Goal: Task Accomplishment & Management: Manage account settings

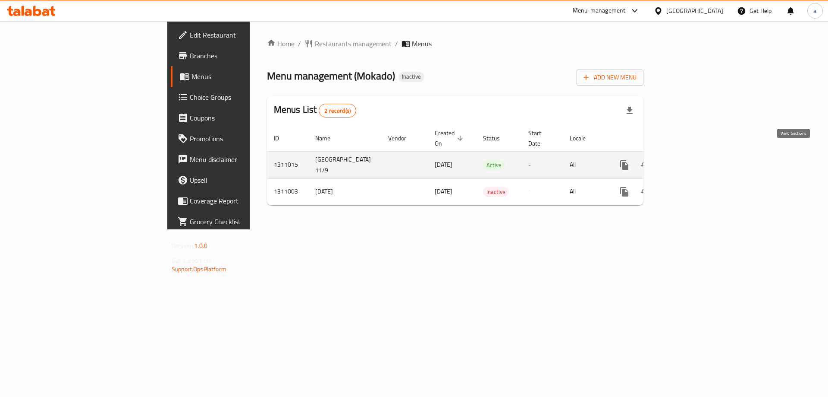
click at [697, 161] on link "enhanced table" at bounding box center [687, 164] width 21 height 21
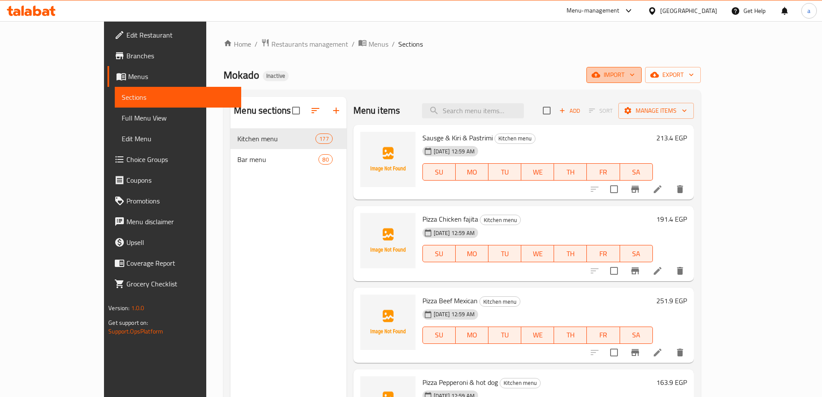
click at [635, 78] on span "import" at bounding box center [613, 74] width 41 height 11
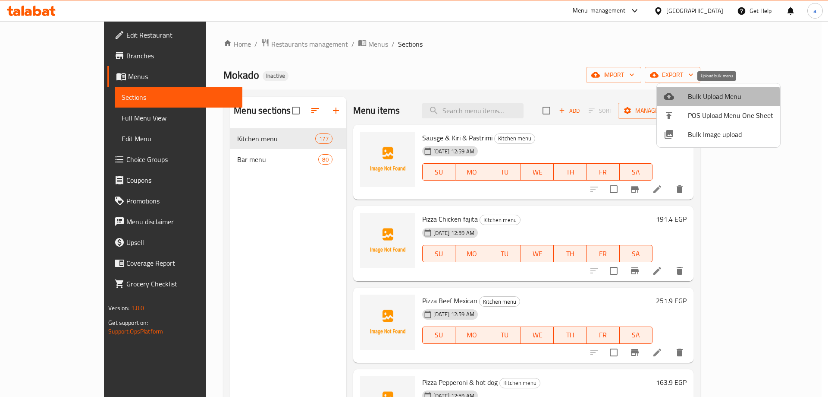
click at [714, 99] on span "Bulk Upload Menu" at bounding box center [730, 96] width 85 height 10
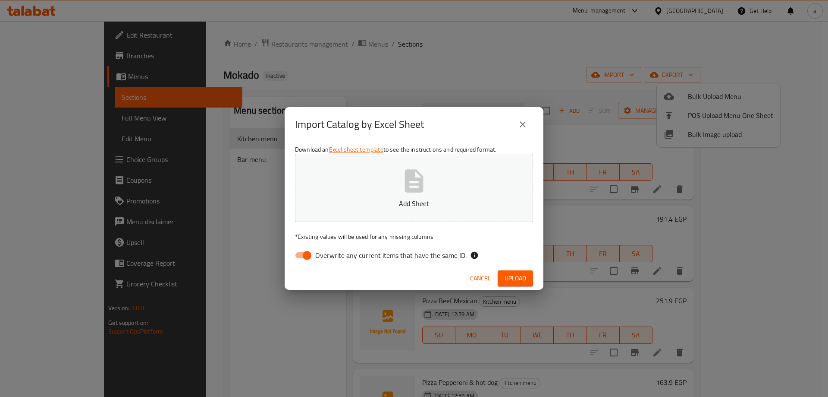
click at [390, 254] on span "Overwrite any current items that have the same ID." at bounding box center [390, 255] width 151 height 10
click at [332, 254] on input "Overwrite any current items that have the same ID." at bounding box center [307, 255] width 49 height 16
checkbox input "false"
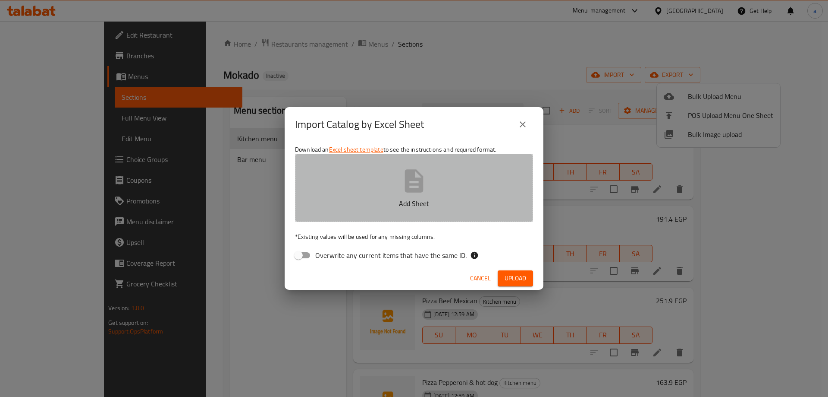
click at [406, 200] on p "Add Sheet" at bounding box center [414, 203] width 211 height 10
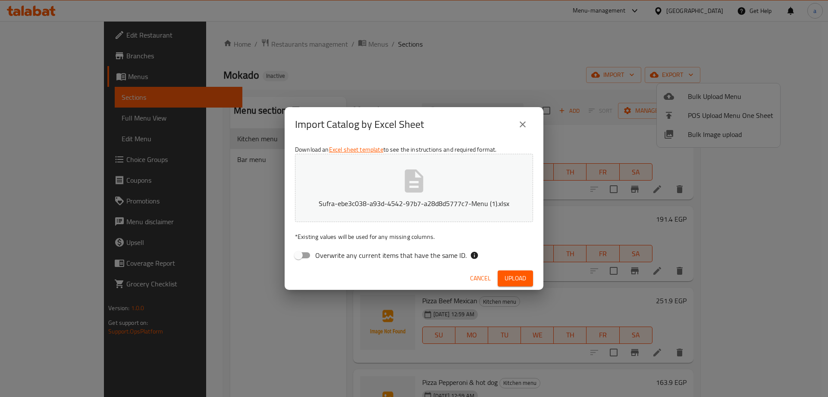
click at [517, 278] on span "Upload" at bounding box center [516, 278] width 22 height 11
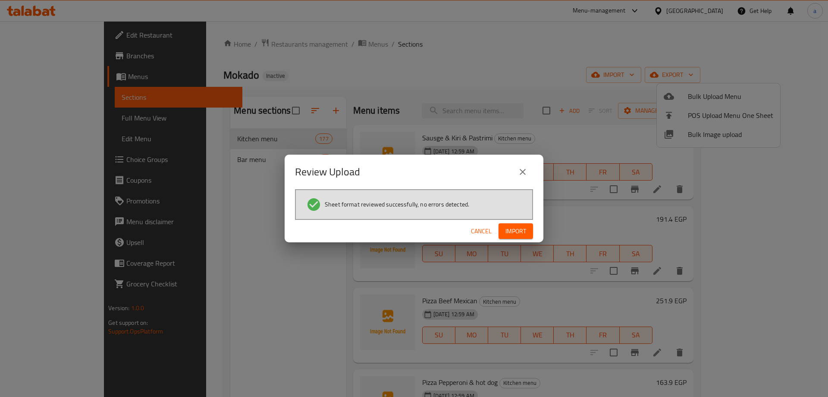
click at [481, 229] on span "Cancel" at bounding box center [481, 231] width 21 height 11
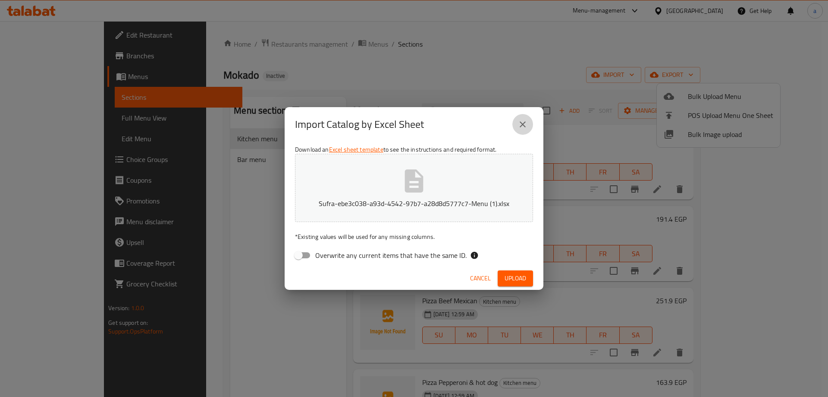
click at [528, 126] on button "close" at bounding box center [523, 124] width 21 height 21
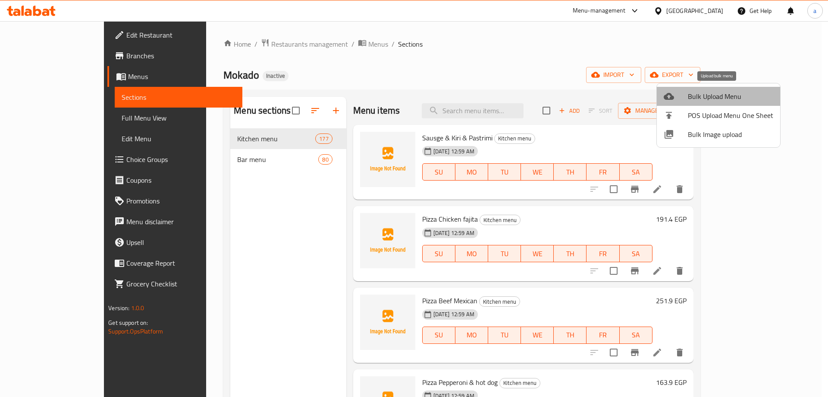
click at [728, 92] on span "Bulk Upload Menu" at bounding box center [730, 96] width 85 height 10
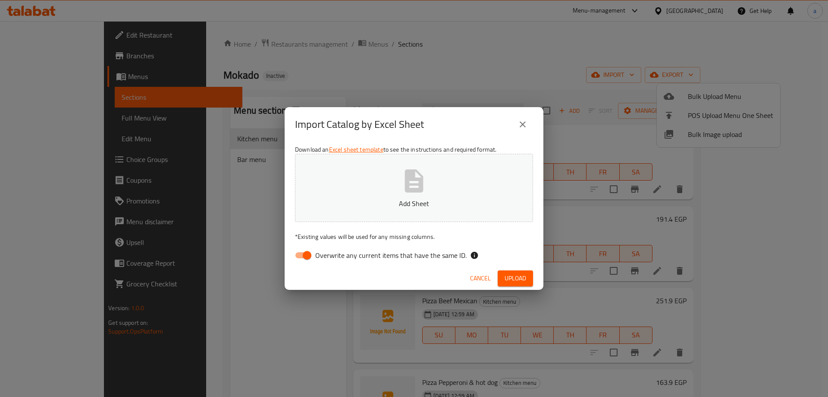
click at [378, 255] on span "Overwrite any current items that have the same ID." at bounding box center [390, 255] width 151 height 10
click at [332, 255] on input "Overwrite any current items that have the same ID." at bounding box center [307, 255] width 49 height 16
checkbox input "false"
click at [407, 192] on icon "button" at bounding box center [414, 180] width 19 height 23
click at [524, 127] on icon "close" at bounding box center [523, 124] width 10 height 10
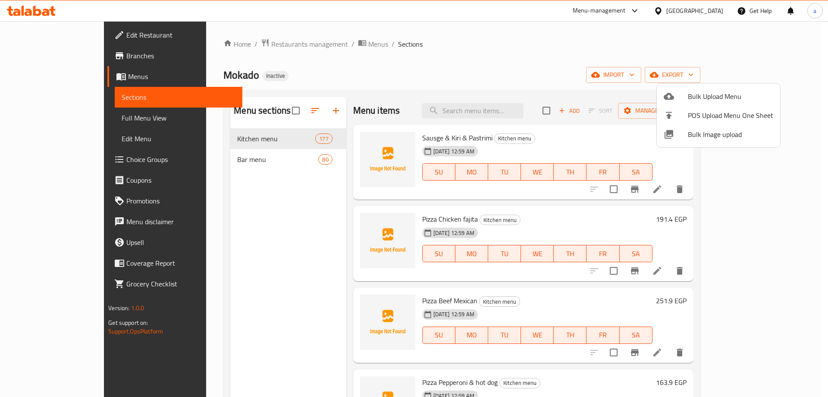
click at [713, 94] on span "Bulk Upload Menu" at bounding box center [730, 96] width 85 height 10
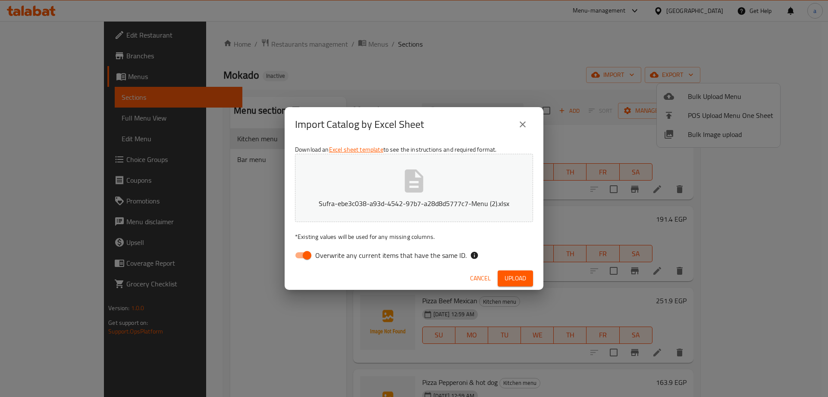
click at [318, 271] on div "Cancel Upload" at bounding box center [414, 278] width 259 height 23
click at [319, 259] on span "Overwrite any current items that have the same ID." at bounding box center [390, 255] width 151 height 10
click at [319, 259] on input "Overwrite any current items that have the same ID." at bounding box center [307, 255] width 49 height 16
checkbox input "false"
click at [524, 278] on span "Upload" at bounding box center [516, 278] width 22 height 11
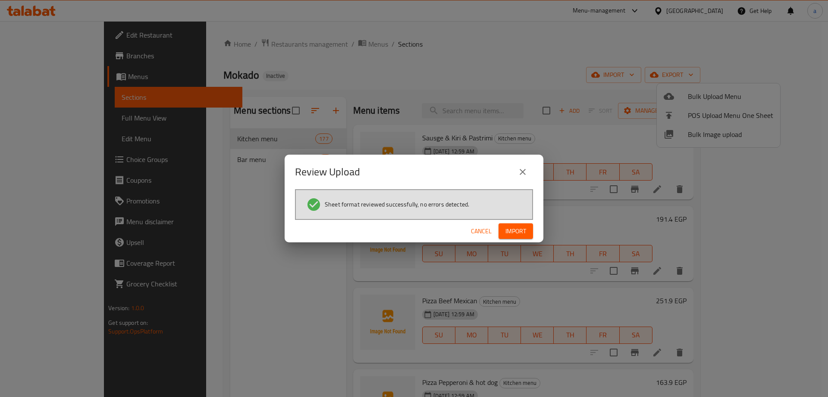
click at [510, 229] on span "Import" at bounding box center [516, 231] width 21 height 11
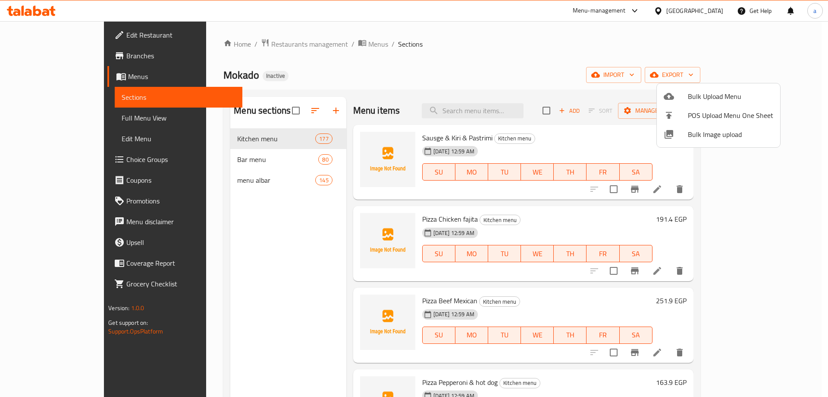
click at [257, 175] on div at bounding box center [414, 198] width 828 height 397
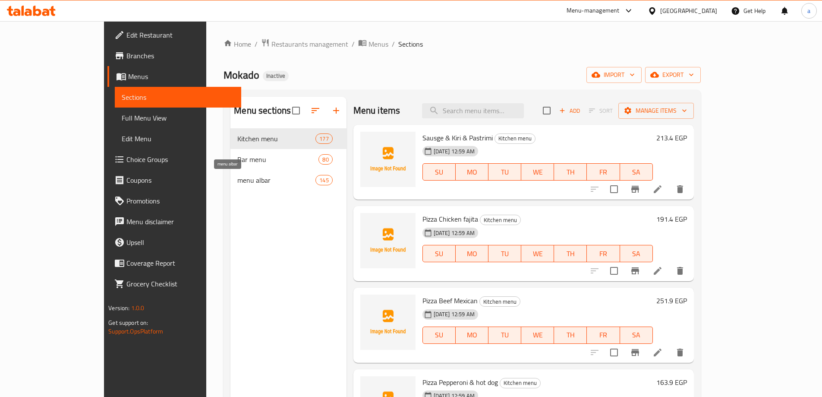
click at [255, 176] on span "menu albar" at bounding box center [276, 180] width 78 height 10
click at [237, 180] on span "menu albar" at bounding box center [276, 180] width 78 height 10
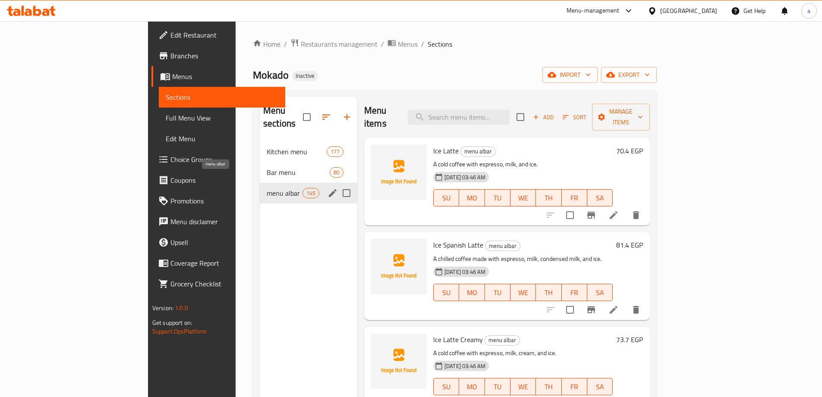
click at [267, 188] on span "menu albar" at bounding box center [285, 193] width 36 height 10
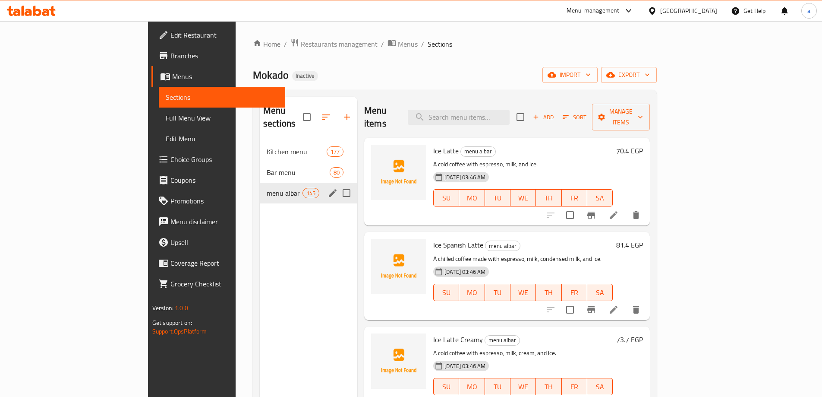
click at [337, 184] on input "Menu sections" at bounding box center [346, 193] width 18 height 18
checkbox input "true"
click at [337, 184] on input "Menu sections" at bounding box center [346, 193] width 18 height 18
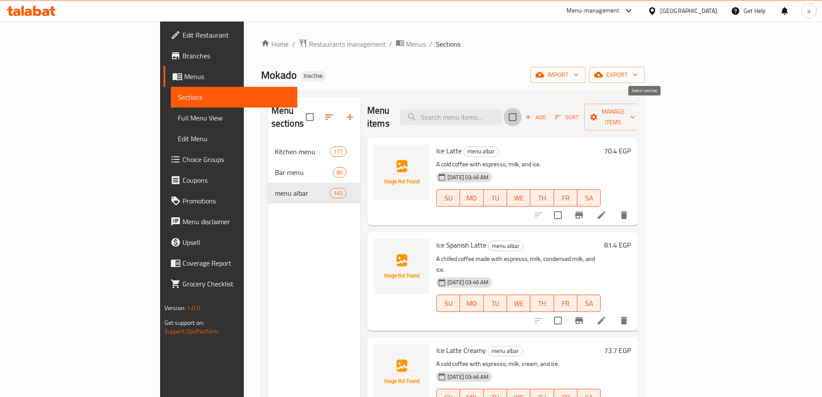
click at [522, 115] on input "checkbox" at bounding box center [513, 117] width 18 height 18
checkbox input "true"
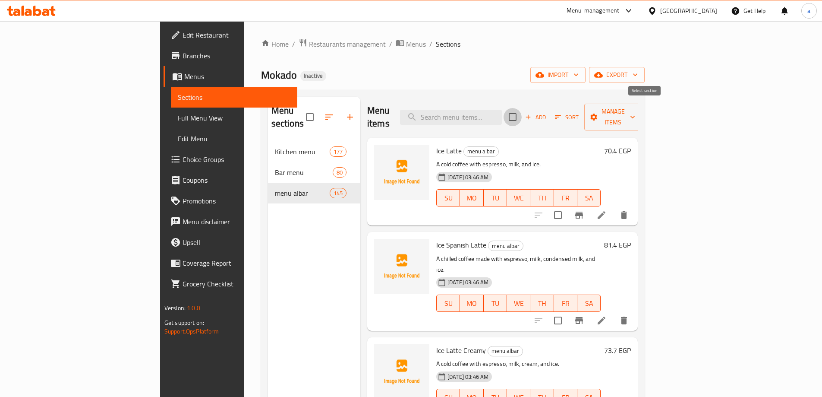
checkbox input "true"
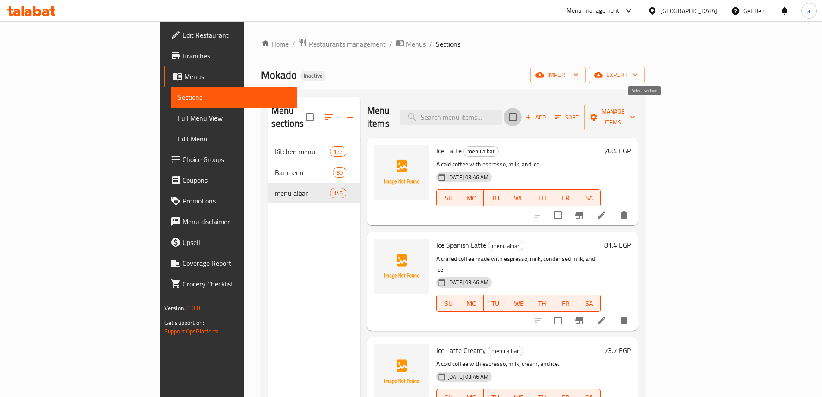
checkbox input "true"
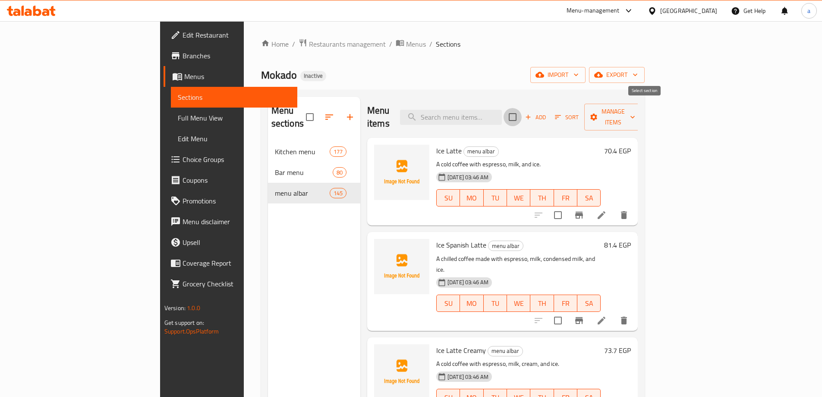
checkbox input "true"
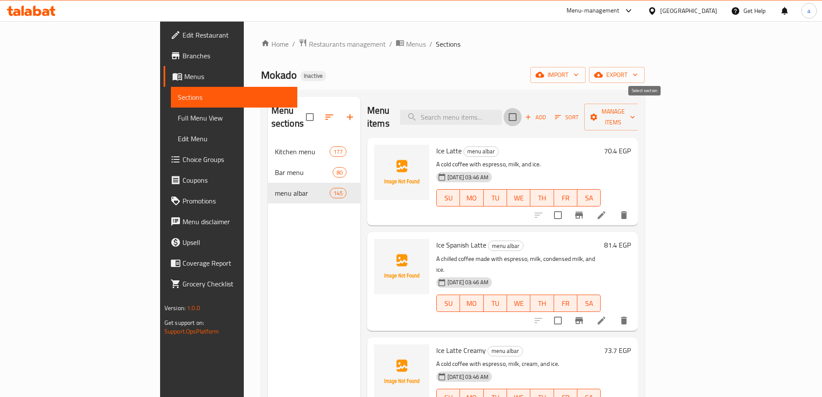
checkbox input "true"
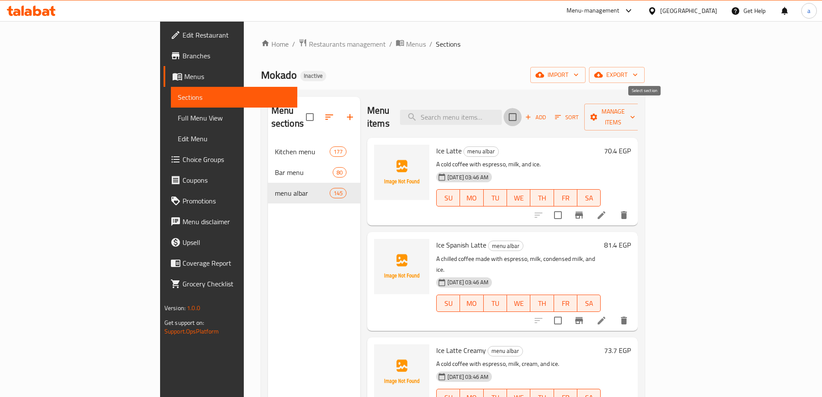
checkbox input "true"
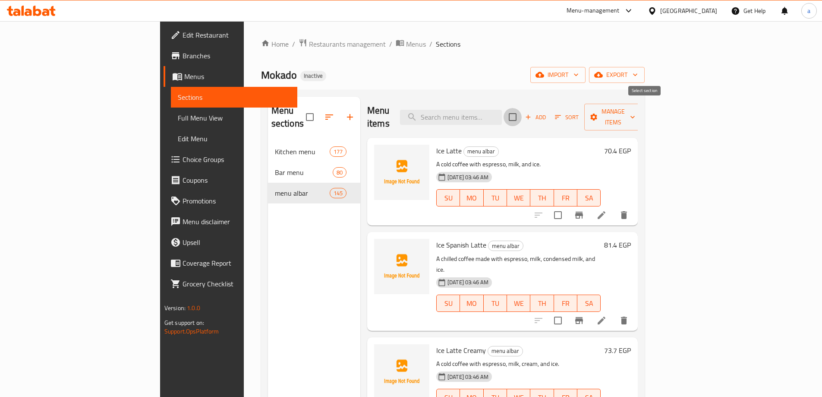
checkbox input "true"
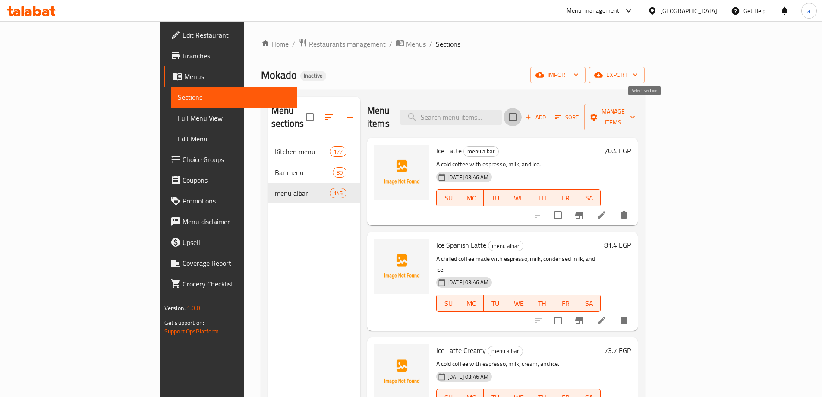
checkbox input "true"
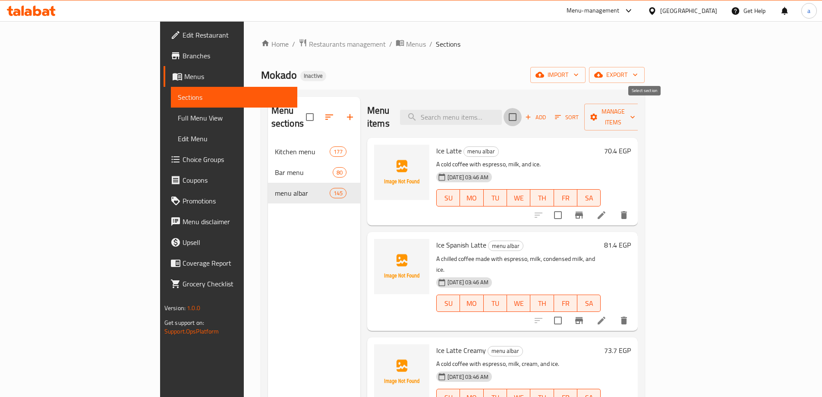
checkbox input "true"
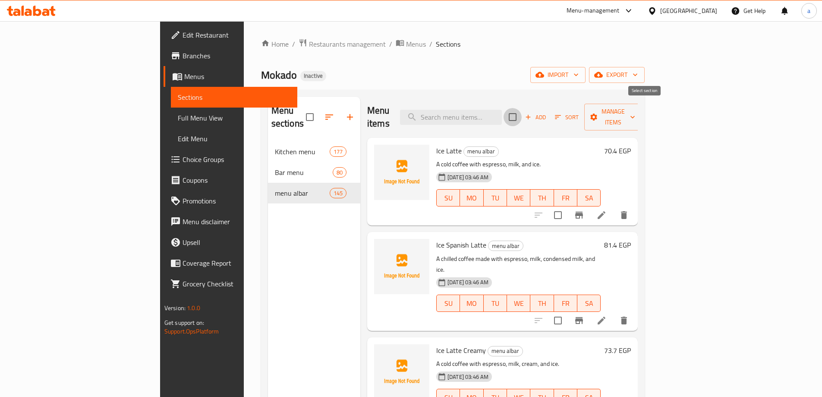
checkbox input "true"
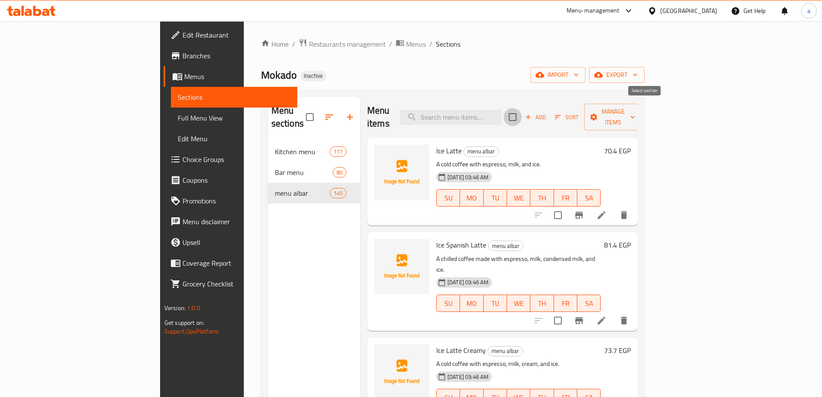
checkbox input "true"
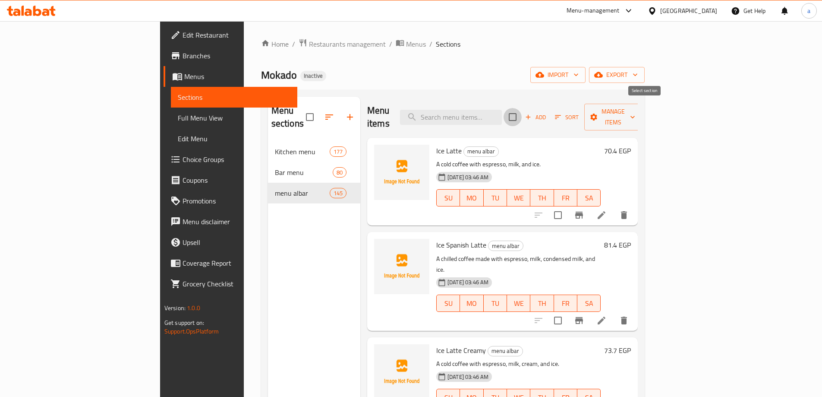
checkbox input "true"
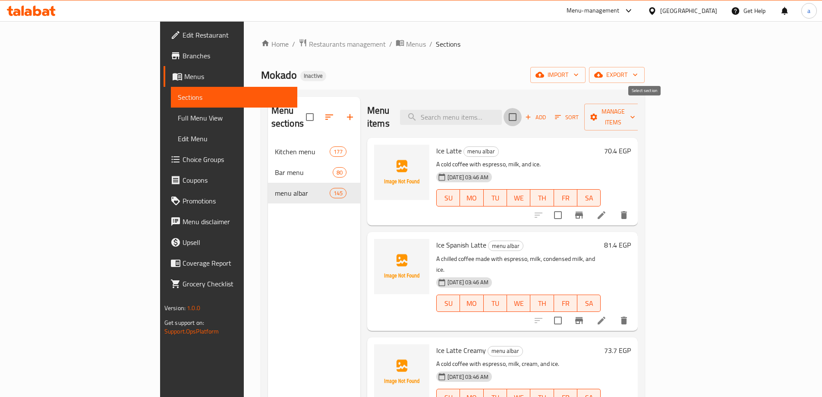
checkbox input "true"
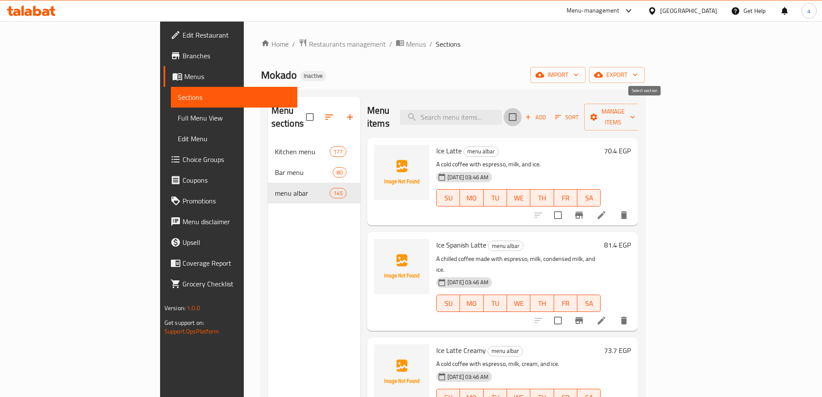
checkbox input "true"
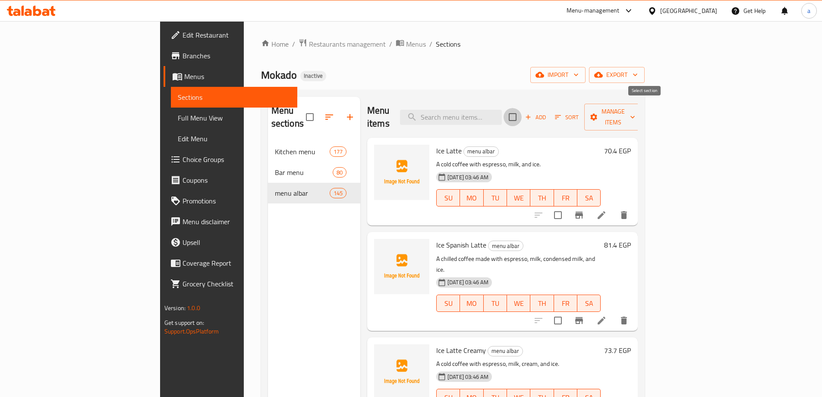
checkbox input "true"
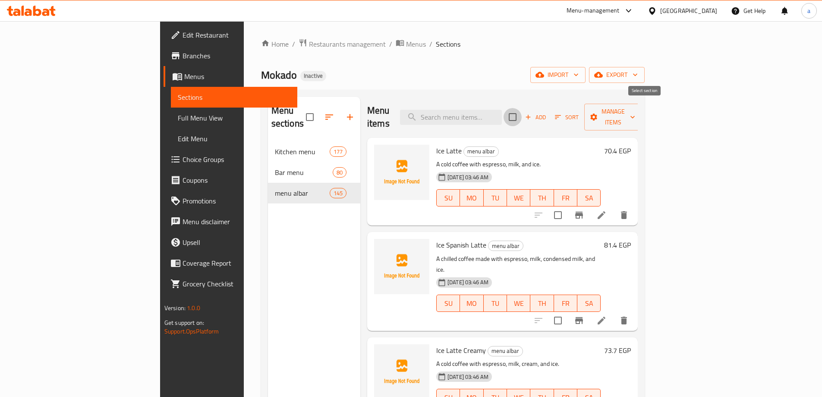
checkbox input "true"
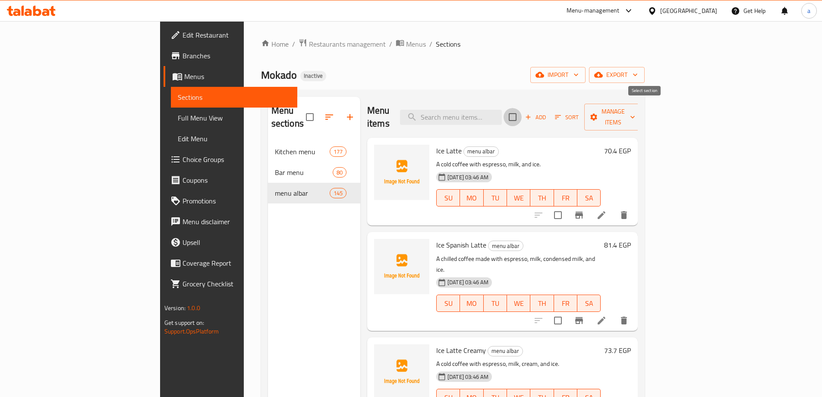
checkbox input "true"
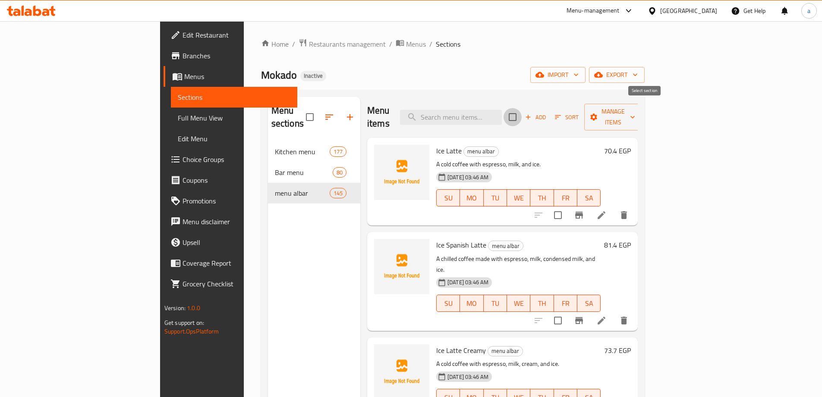
checkbox input "true"
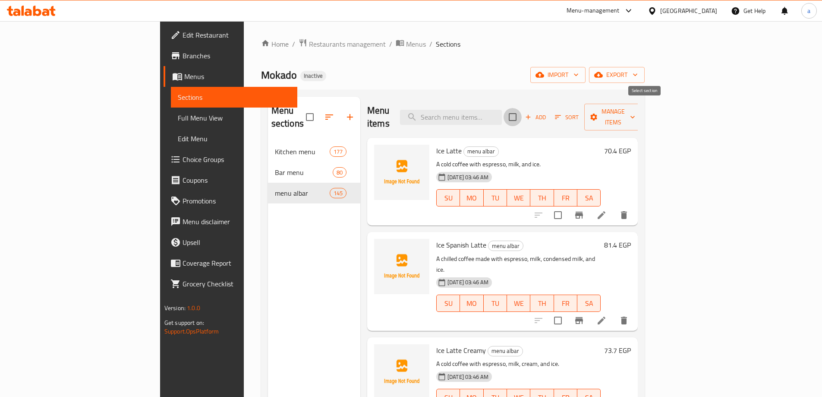
checkbox input "true"
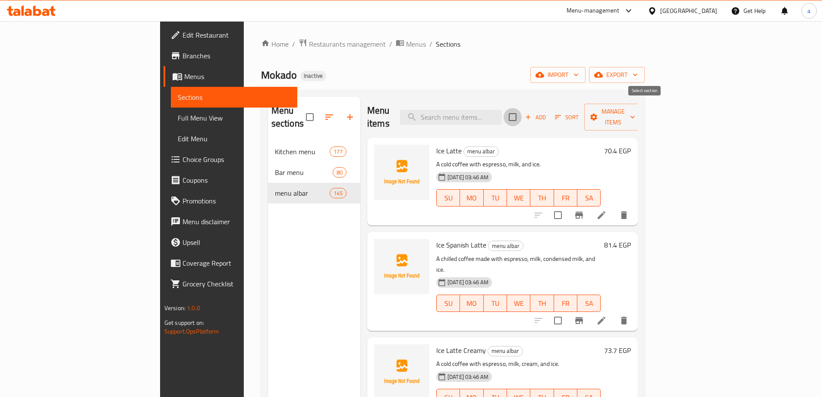
checkbox input "true"
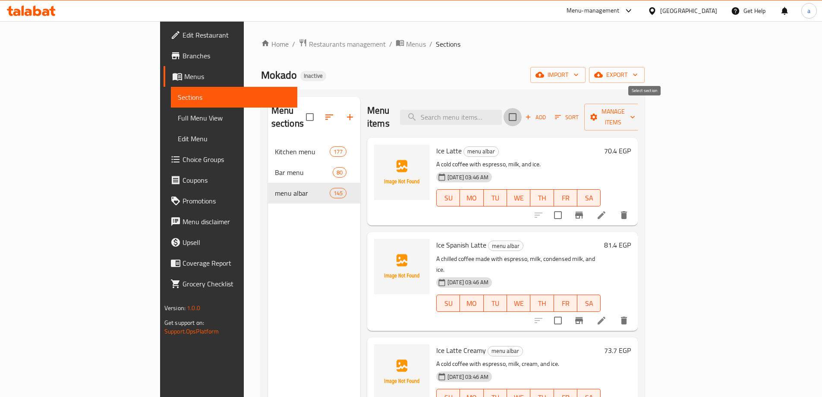
checkbox input "true"
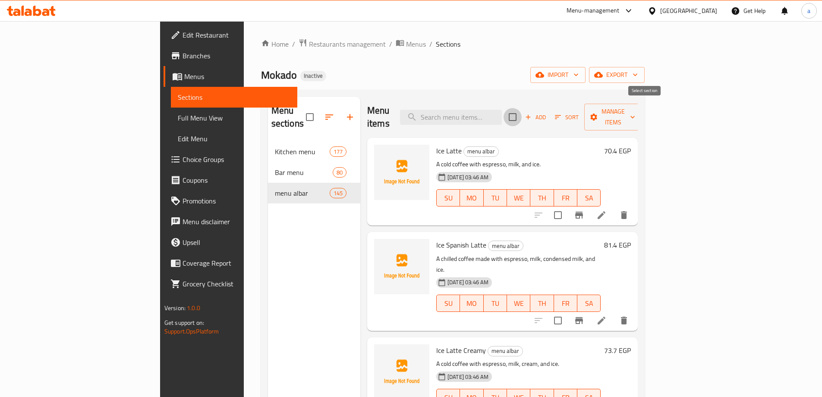
checkbox input "true"
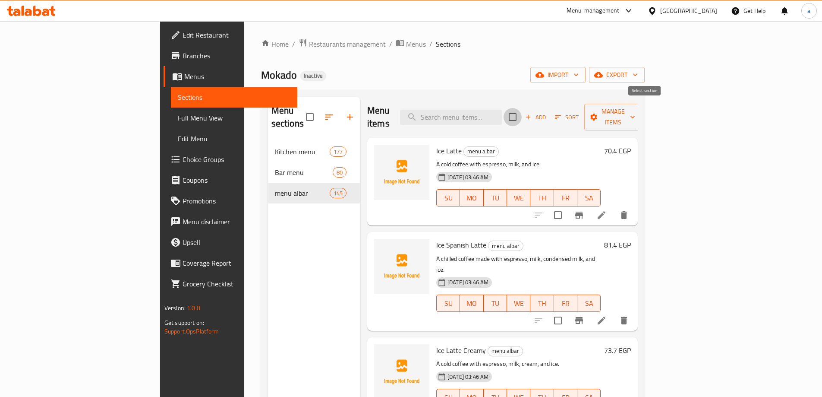
checkbox input "true"
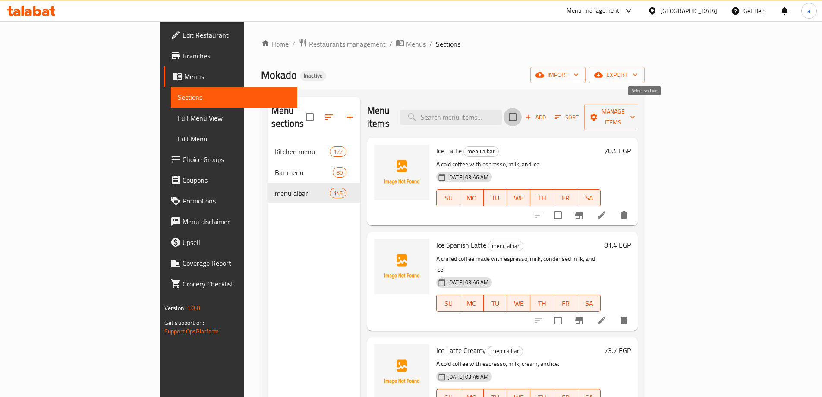
checkbox input "true"
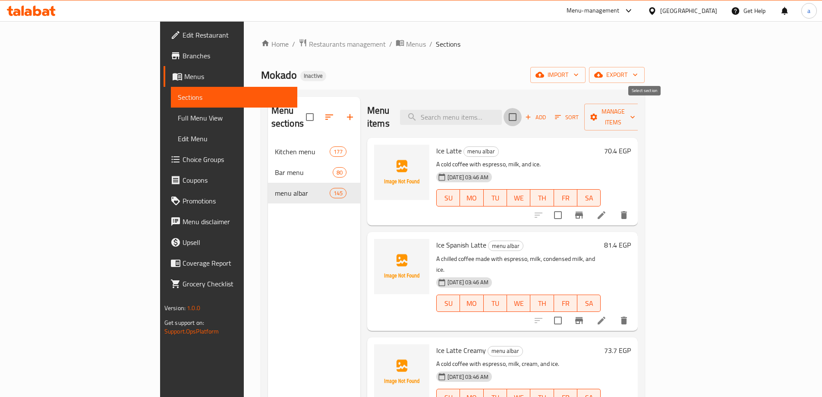
checkbox input "true"
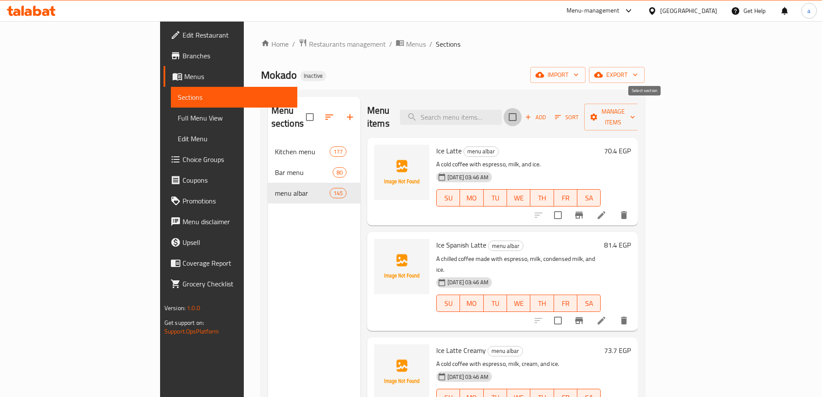
checkbox input "true"
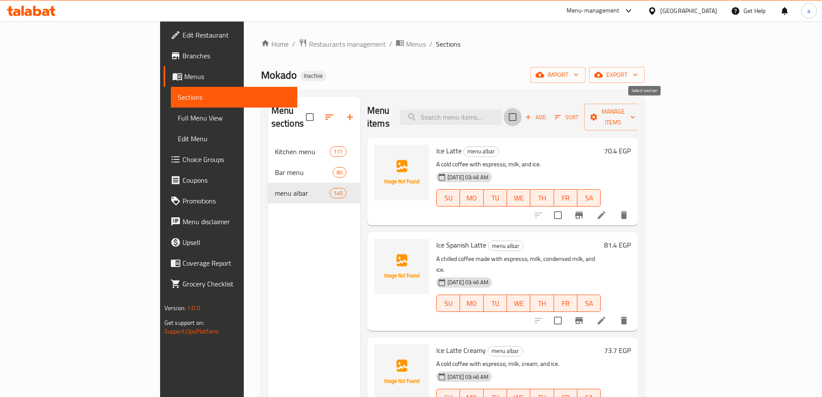
checkbox input "true"
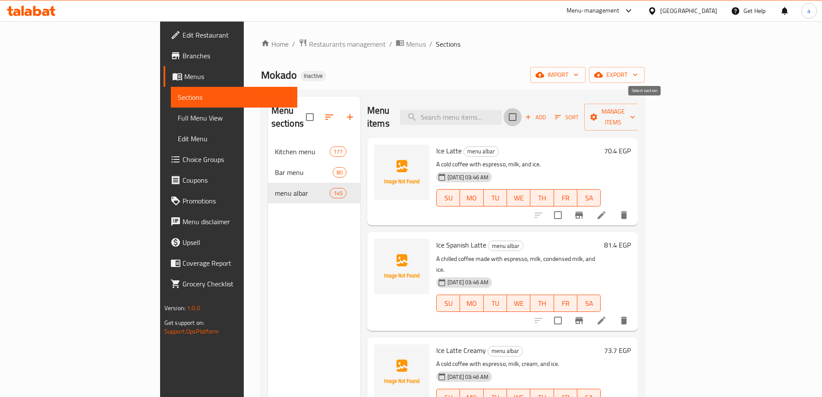
checkbox input "true"
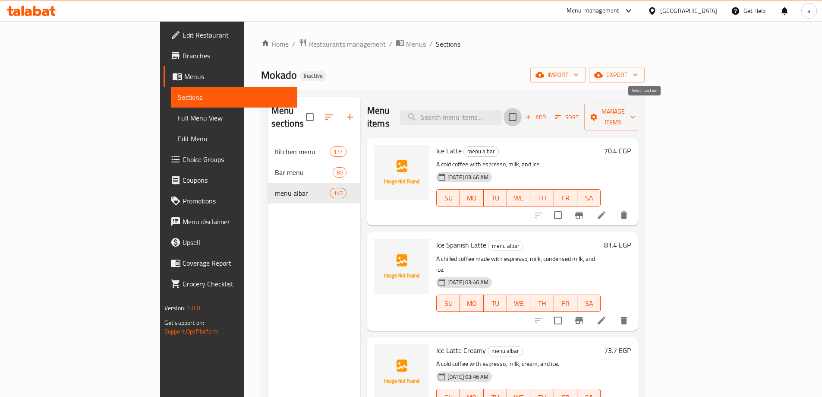
checkbox input "true"
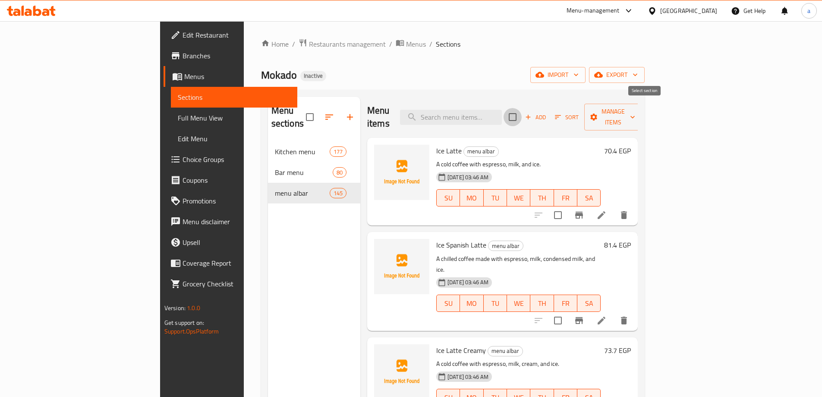
checkbox input "true"
click at [635, 108] on span "Manage items" at bounding box center [613, 117] width 44 height 22
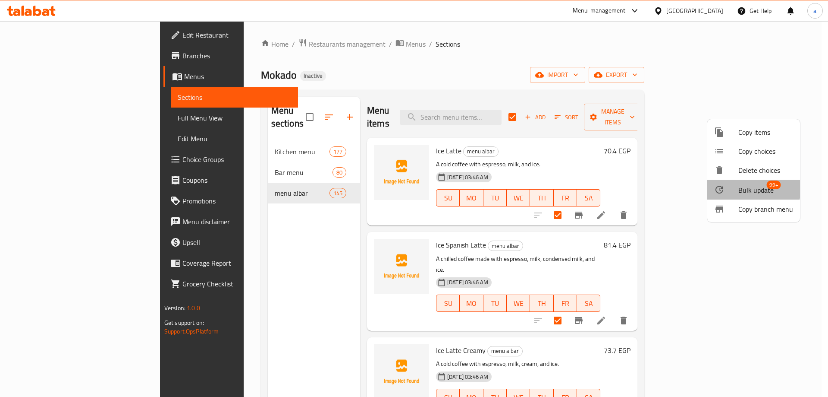
click at [729, 186] on div at bounding box center [727, 189] width 24 height 10
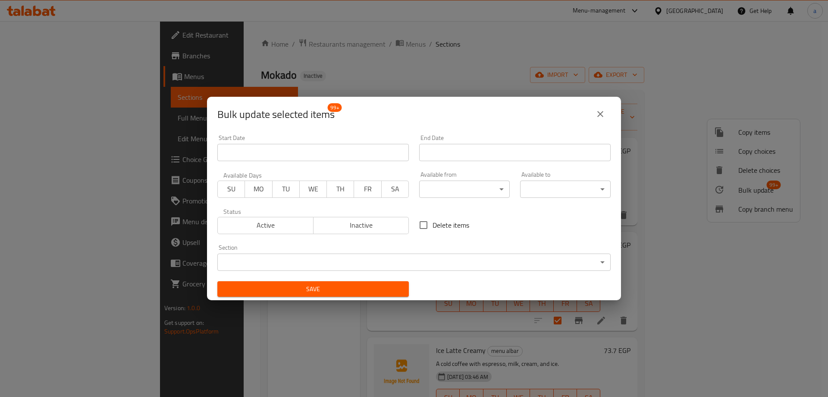
click at [468, 267] on body "​ Menu-management [GEOGRAPHIC_DATA] Get Help a Edit Restaurant Branches Menus S…" at bounding box center [414, 208] width 828 height 375
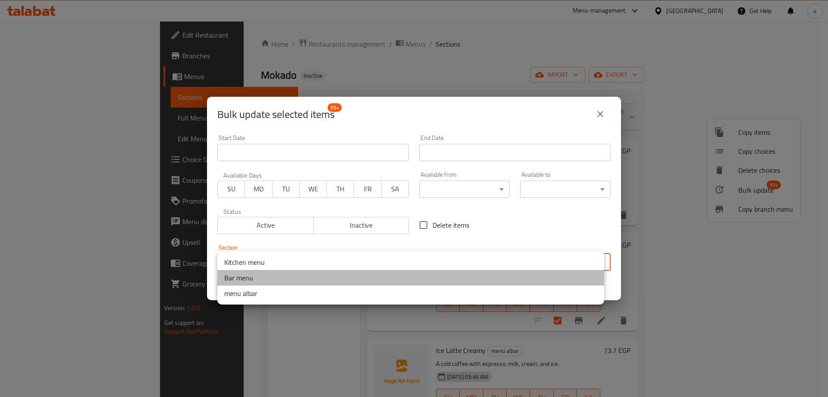
click at [346, 272] on li "Bar menu" at bounding box center [410, 278] width 387 height 16
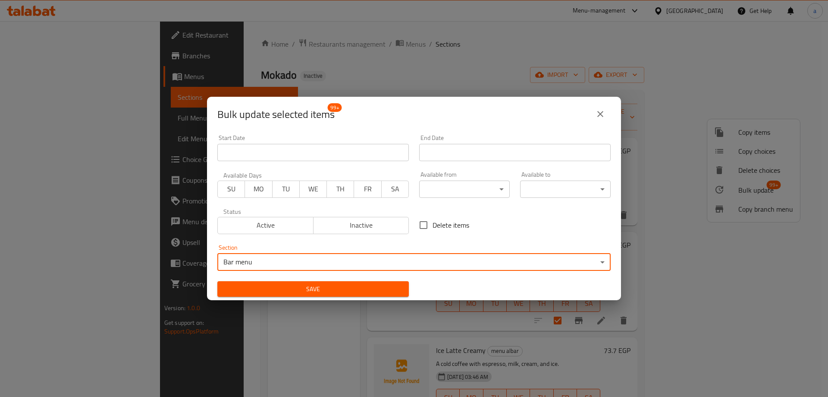
click at [285, 288] on span "Save" at bounding box center [313, 288] width 178 height 11
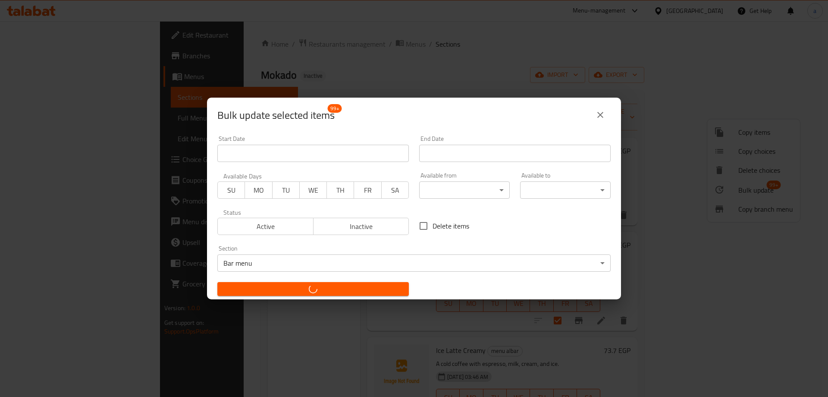
checkbox input "false"
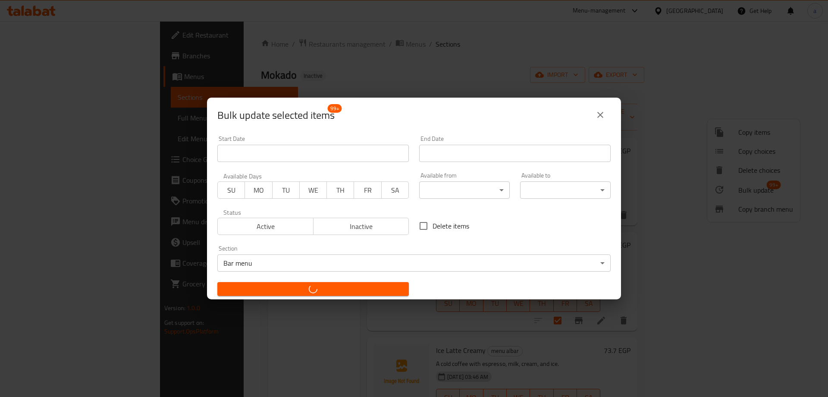
checkbox input "false"
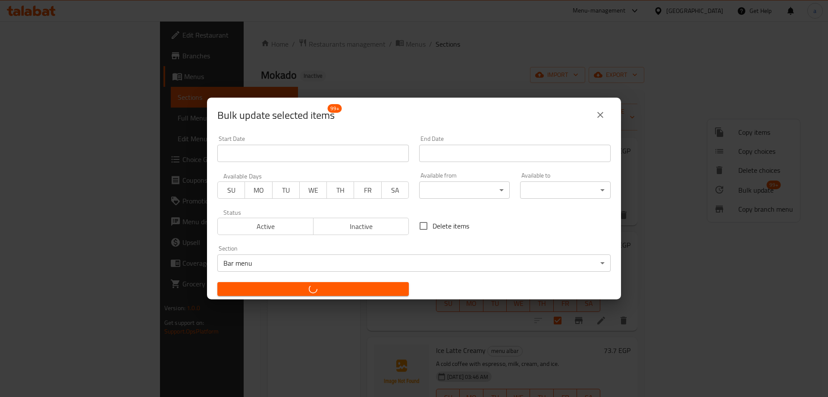
checkbox input "false"
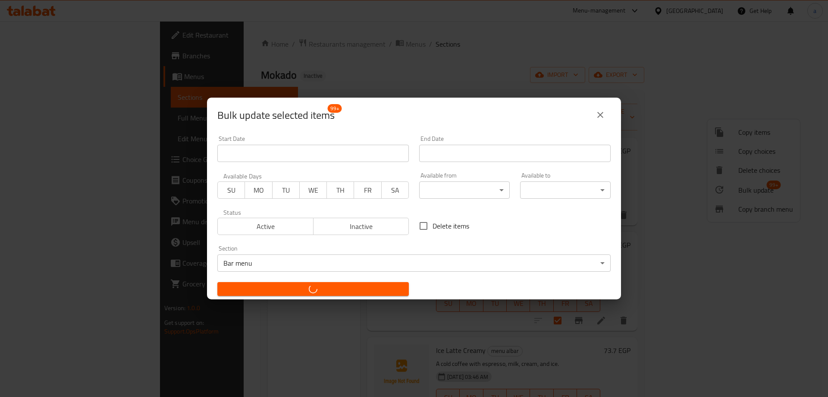
checkbox input "false"
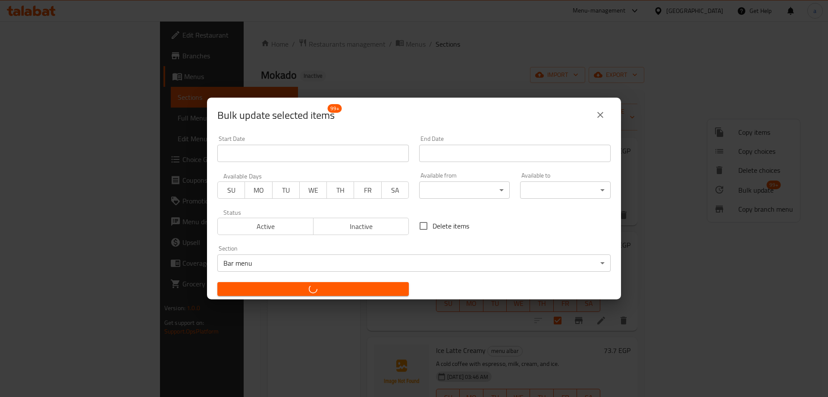
checkbox input "false"
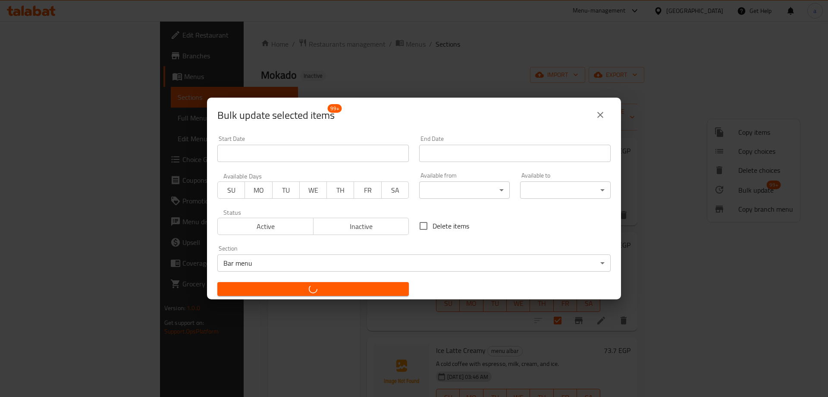
checkbox input "false"
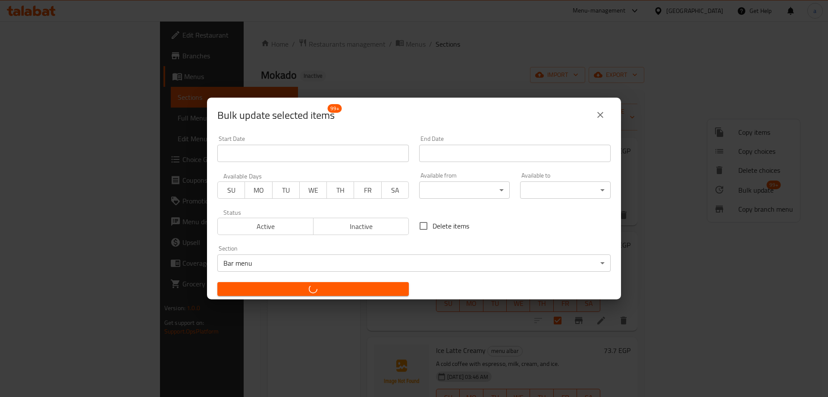
checkbox input "false"
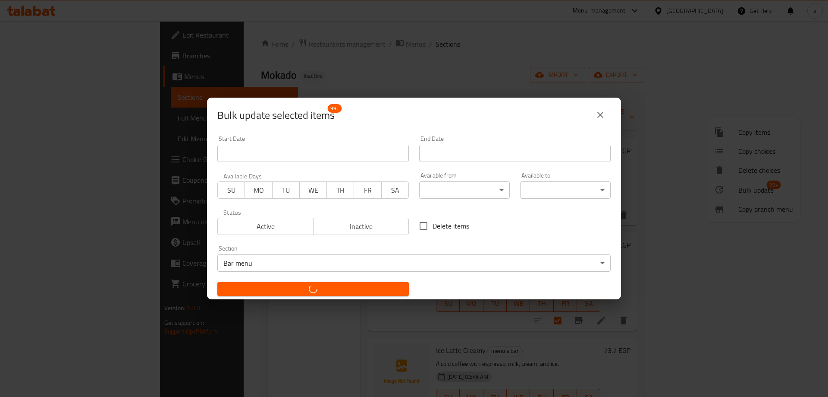
checkbox input "false"
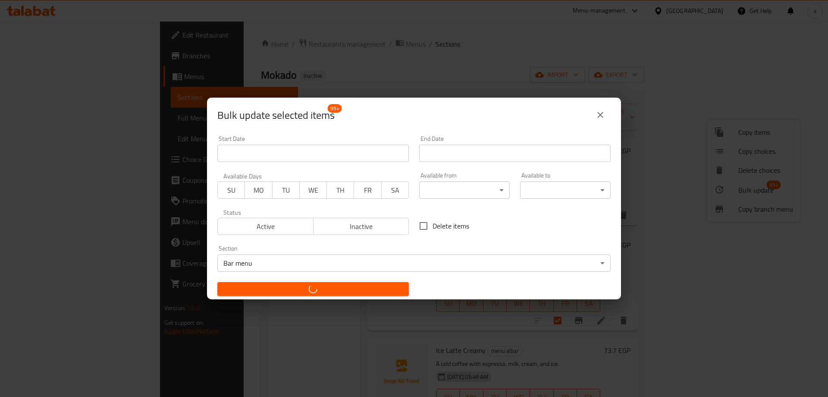
checkbox input "false"
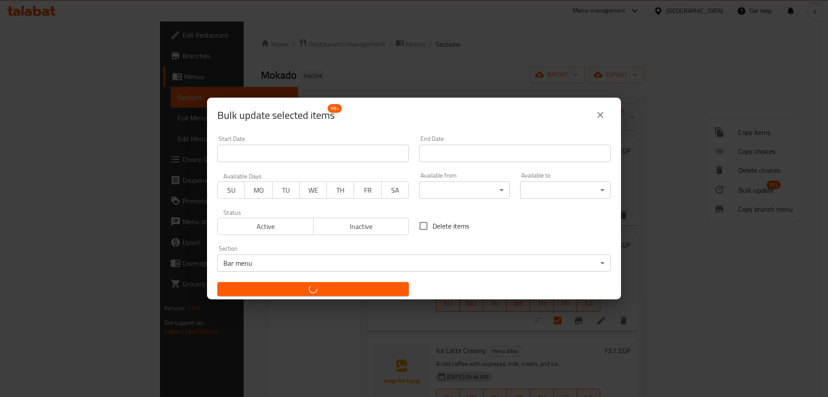
checkbox input "false"
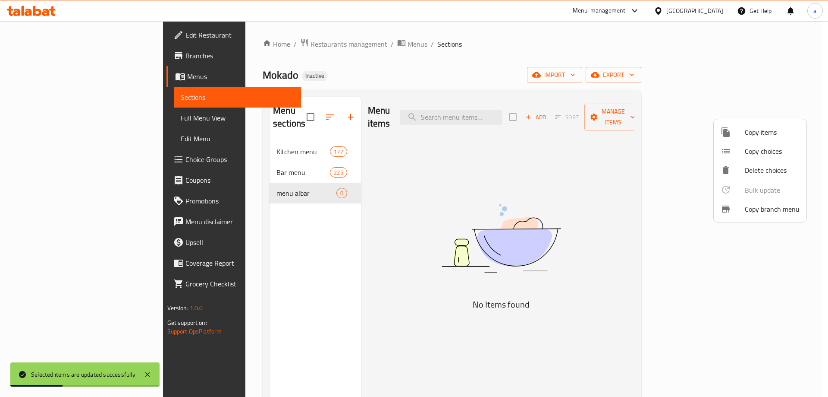
click at [279, 182] on div at bounding box center [414, 198] width 828 height 397
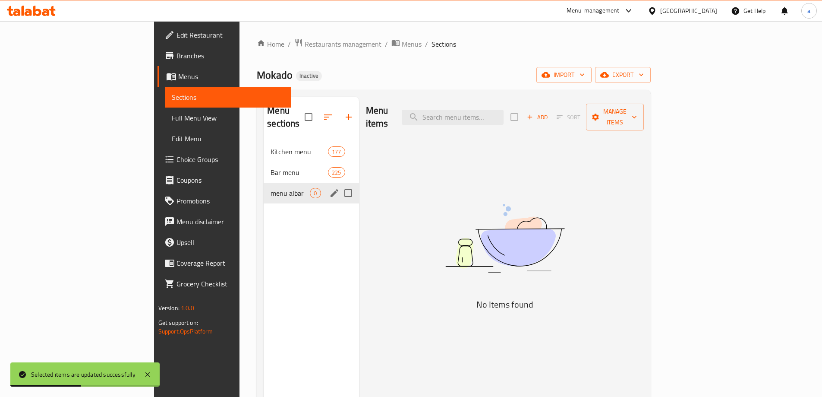
click at [339, 184] on input "Menu sections" at bounding box center [348, 193] width 18 height 18
click at [312, 112] on button "button" at bounding box center [322, 117] width 21 height 21
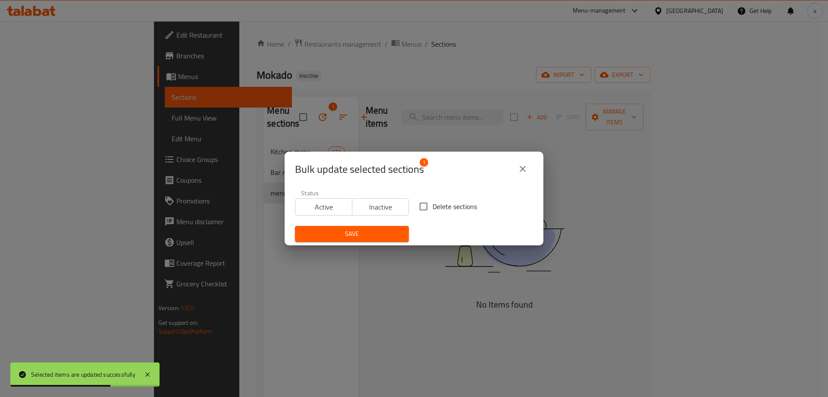
click at [418, 206] on input "Delete sections" at bounding box center [424, 206] width 18 height 18
click at [362, 238] on span "Save" at bounding box center [352, 233] width 100 height 11
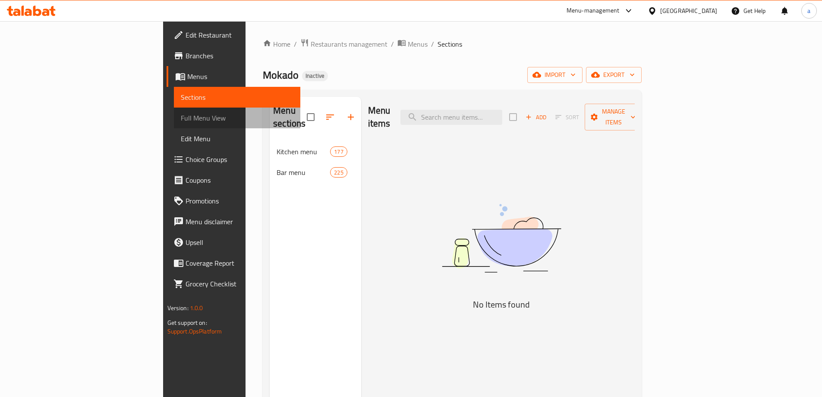
click at [174, 108] on link "Full Menu View" at bounding box center [237, 117] width 126 height 21
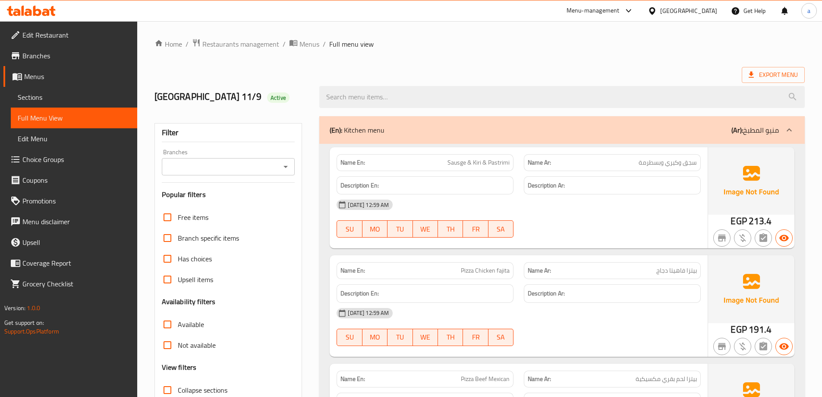
click at [164, 194] on div "Filter Branches Branches Popular filters Free items Branch specific items Has c…" at bounding box center [228, 282] width 148 height 319
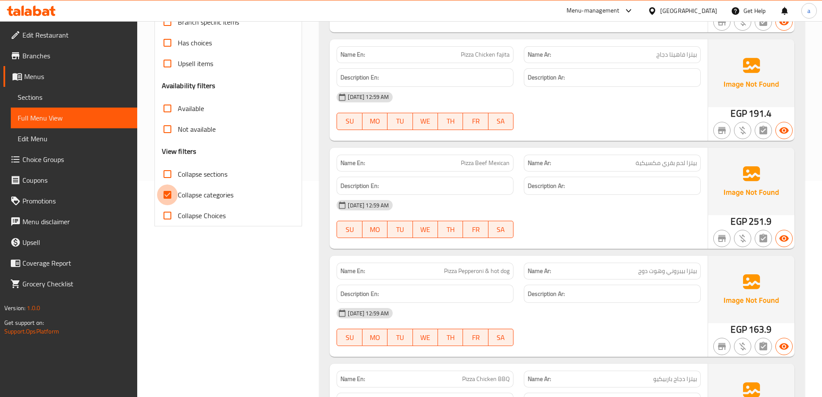
click at [168, 195] on input "Collapse categories" at bounding box center [167, 194] width 21 height 21
click at [169, 179] on input "Collapse sections" at bounding box center [167, 174] width 21 height 21
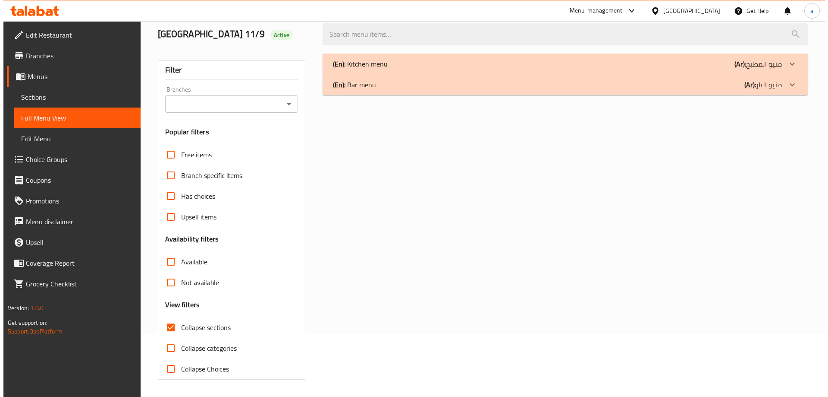
scroll to position [0, 0]
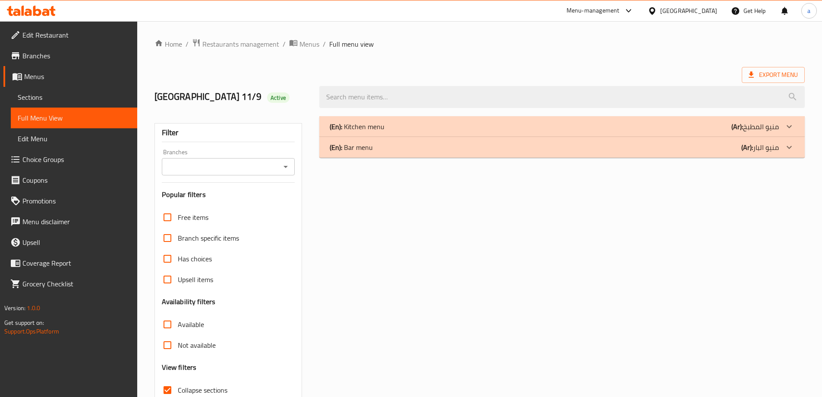
click at [520, 154] on div "(En): Bar menu (Ar): منيو البار" at bounding box center [561, 147] width 485 height 21
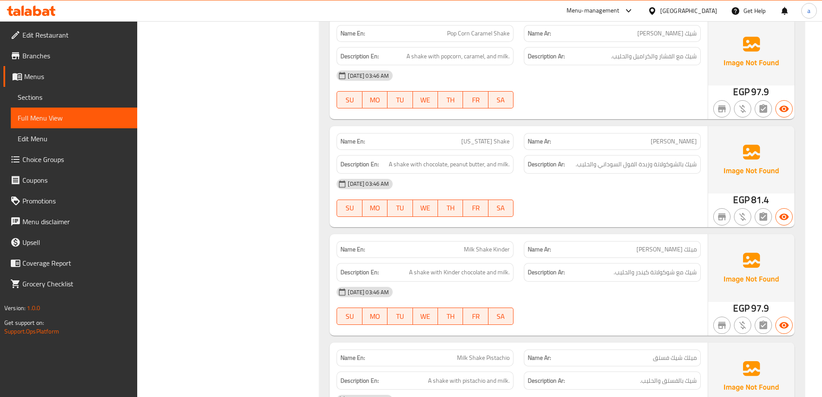
scroll to position [24654, 0]
drag, startPoint x: 825, startPoint y: 42, endPoint x: 581, endPoint y: 177, distance: 279.1
click at [581, 177] on div "[DATE] 03:46 AM" at bounding box center [518, 184] width 375 height 21
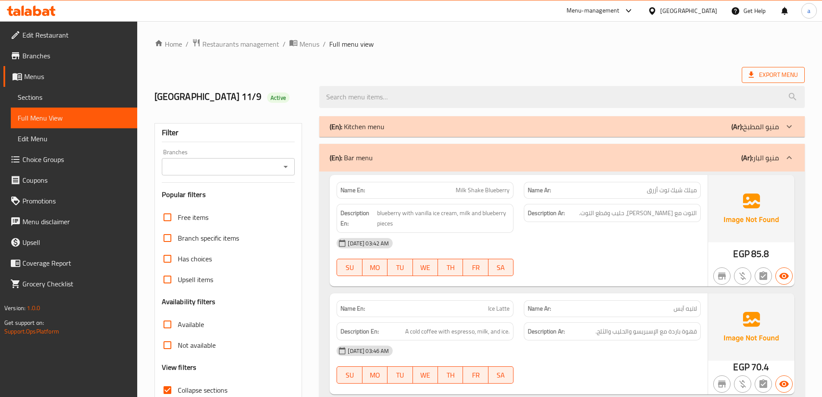
click at [762, 77] on span "Export Menu" at bounding box center [773, 74] width 49 height 11
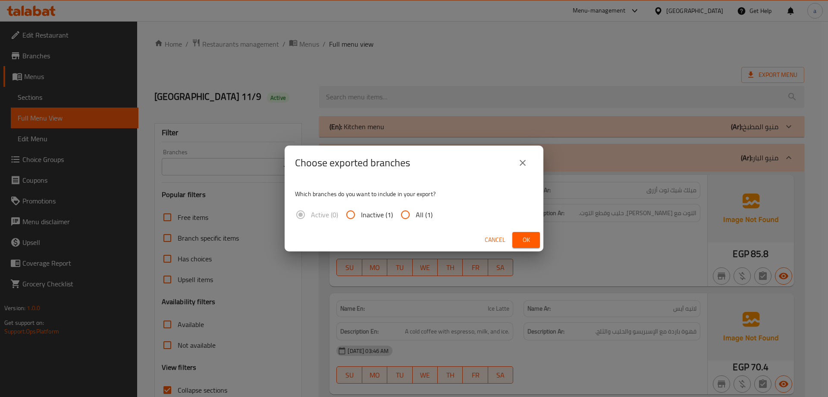
click at [407, 220] on input "All (1)" at bounding box center [405, 214] width 21 height 21
click at [523, 242] on span "Ok" at bounding box center [526, 239] width 14 height 11
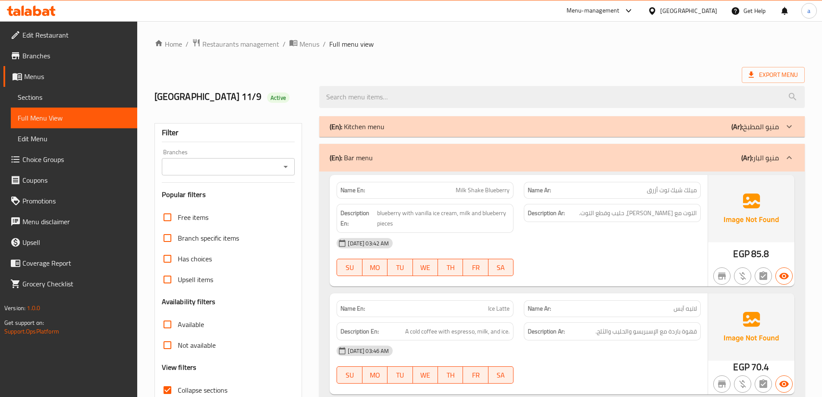
click at [514, 207] on div "Description En: blueberry with vanilla ice cream, milk and blueberry pieces" at bounding box center [424, 217] width 187 height 39
